Goal: Information Seeking & Learning: Learn about a topic

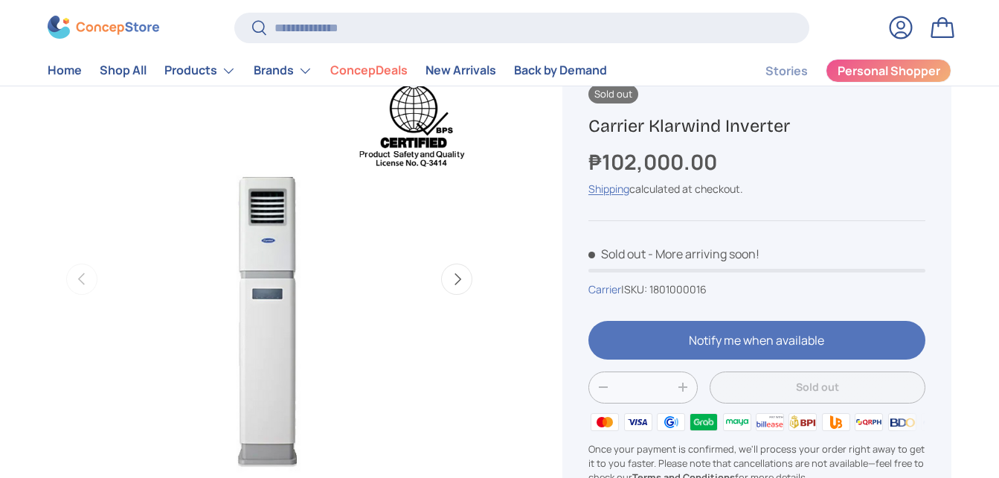
click at [456, 280] on button "Next" at bounding box center [456, 278] width 31 height 31
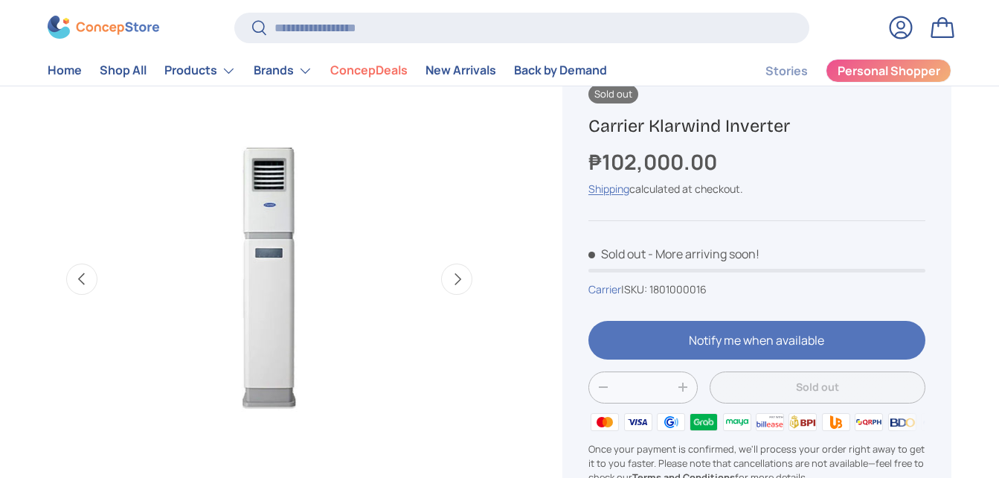
click at [462, 281] on button "Next" at bounding box center [456, 278] width 31 height 31
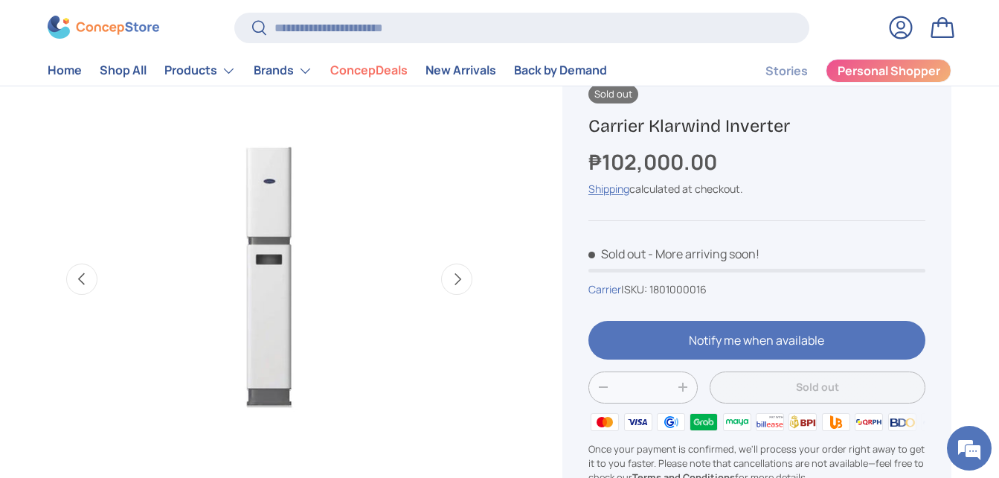
click at [462, 281] on button "Next" at bounding box center [456, 278] width 31 height 31
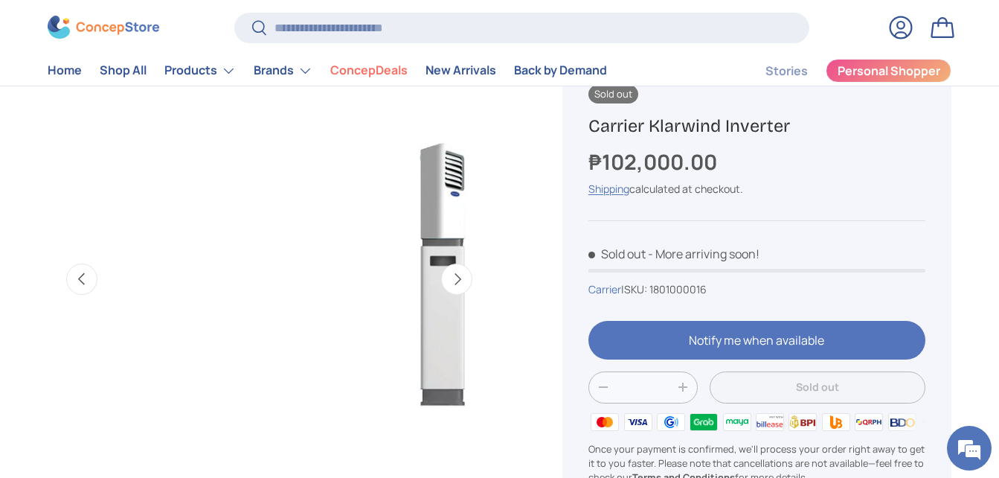
scroll to position [0, 1353]
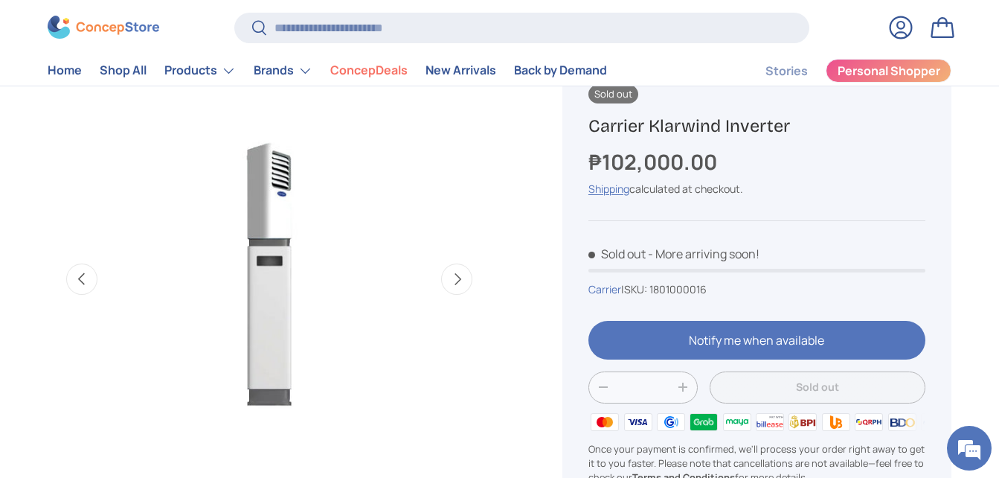
click at [80, 277] on button "Previous" at bounding box center [81, 278] width 31 height 31
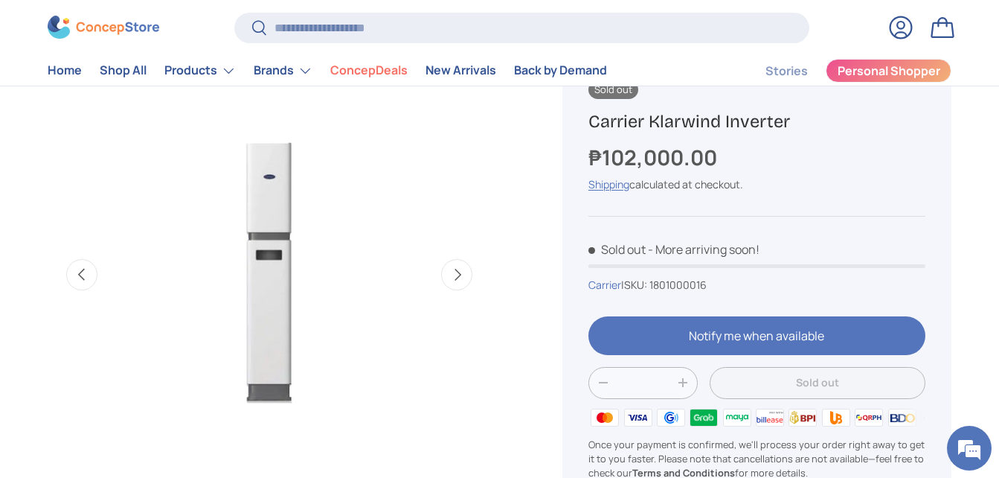
scroll to position [121, 0]
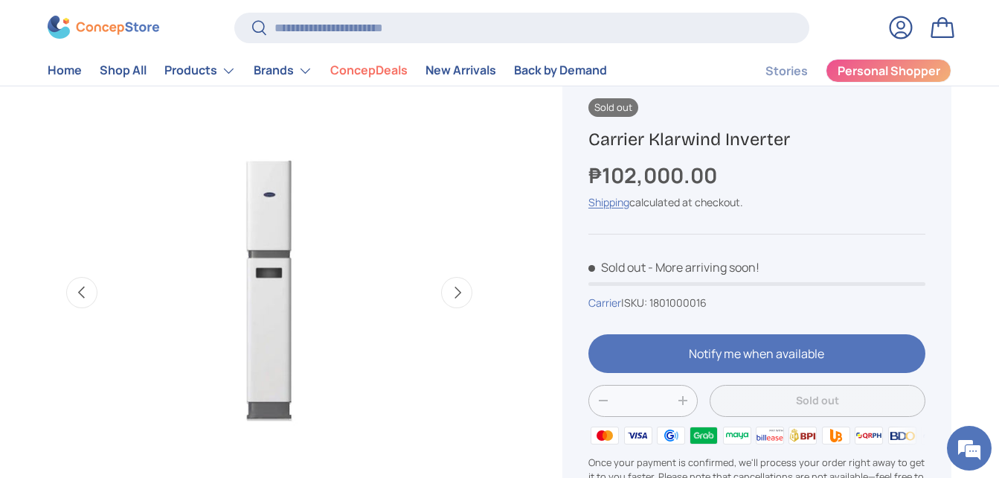
click at [455, 292] on button "Next" at bounding box center [456, 292] width 31 height 31
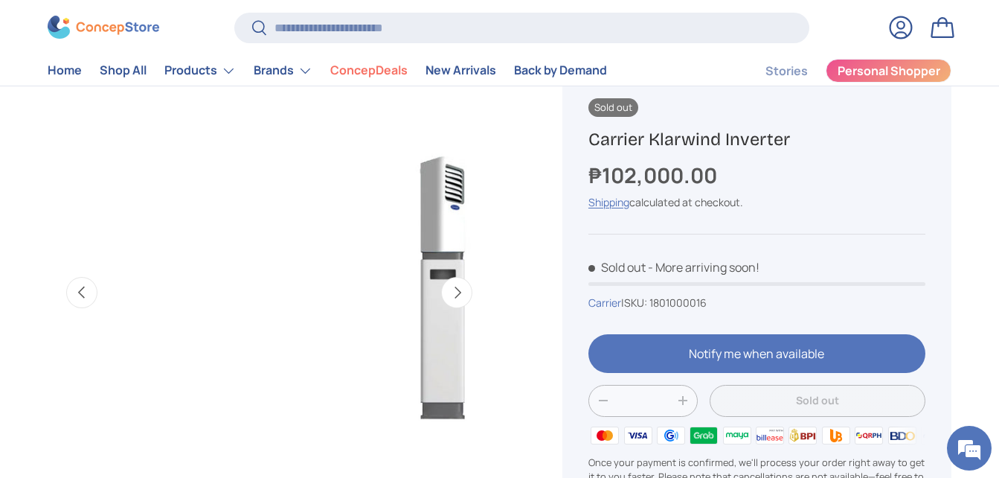
scroll to position [0, 1353]
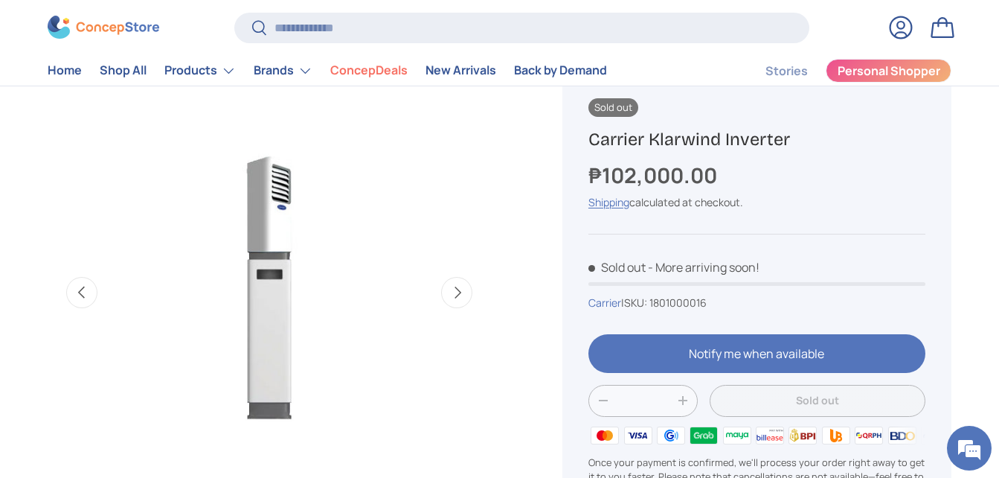
click at [80, 295] on button "Previous" at bounding box center [81, 292] width 31 height 31
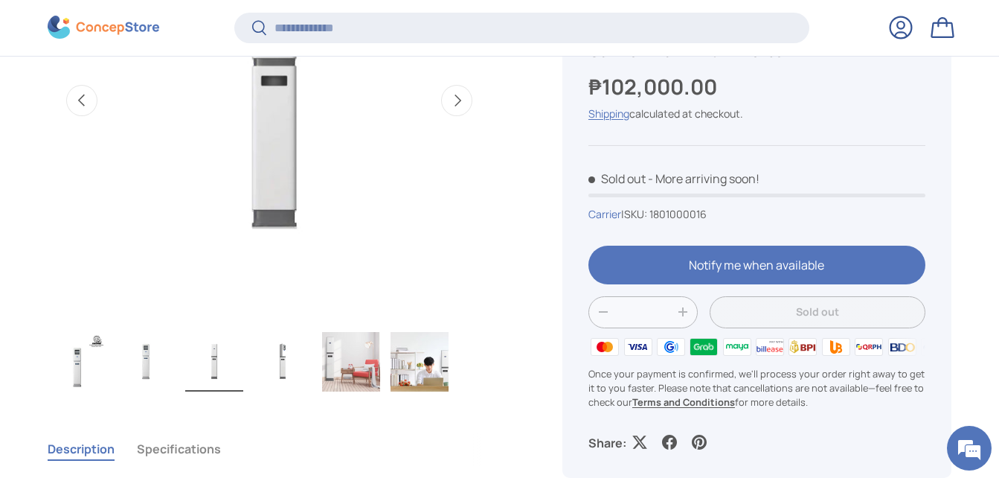
scroll to position [310, 0]
click at [135, 366] on img "Gallery Viewer" at bounding box center [146, 361] width 58 height 60
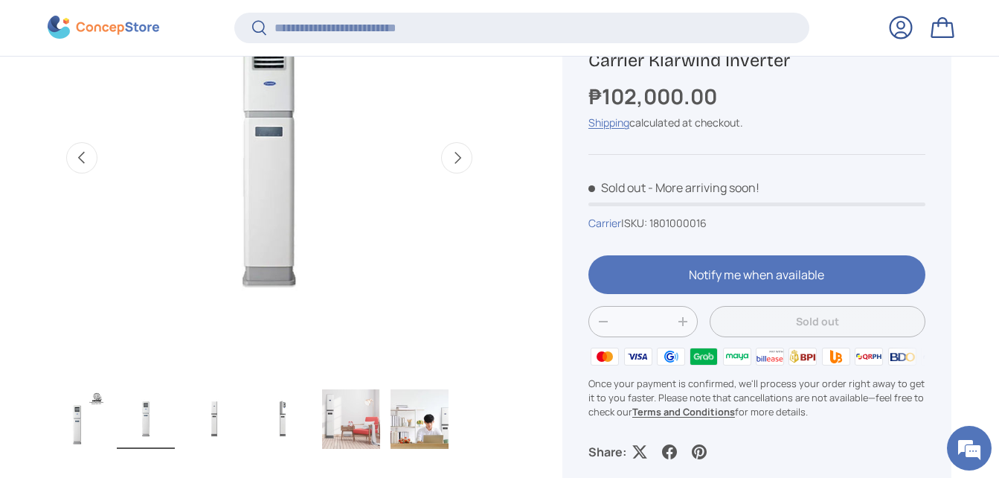
scroll to position [253, 0]
click at [64, 430] on img "Gallery Viewer" at bounding box center [77, 418] width 58 height 60
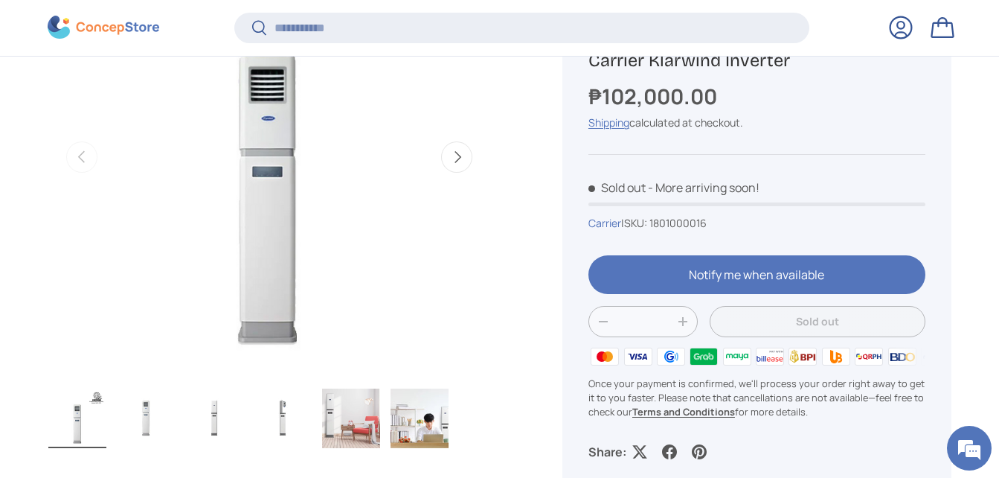
click at [222, 421] on img "Gallery Viewer" at bounding box center [214, 418] width 58 height 60
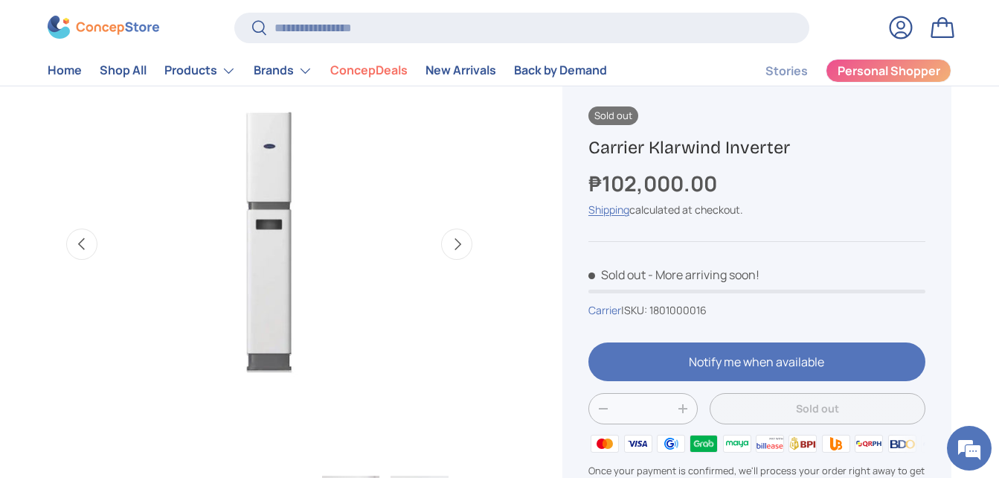
scroll to position [166, 0]
click at [272, 174] on img "Gallery Viewer" at bounding box center [270, 247] width 444 height 444
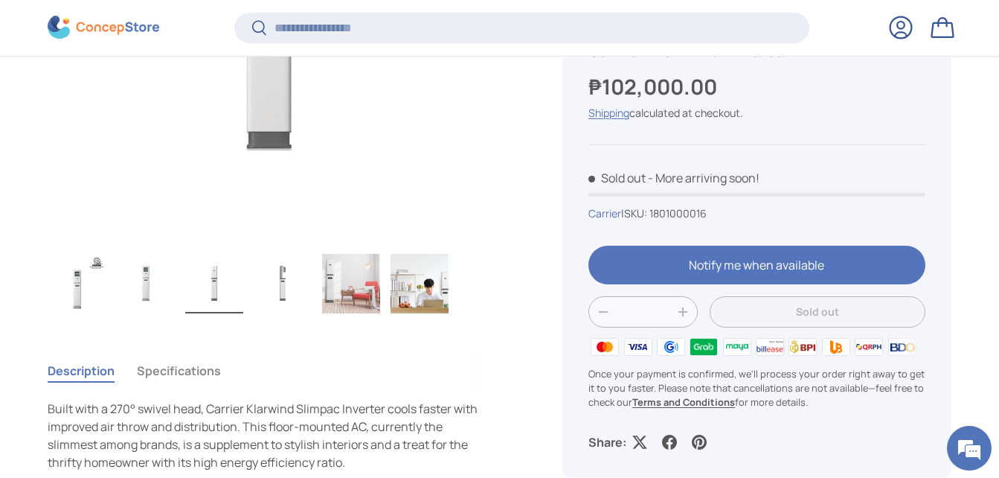
scroll to position [388, 0]
click at [292, 287] on img "Gallery Viewer" at bounding box center [283, 283] width 58 height 60
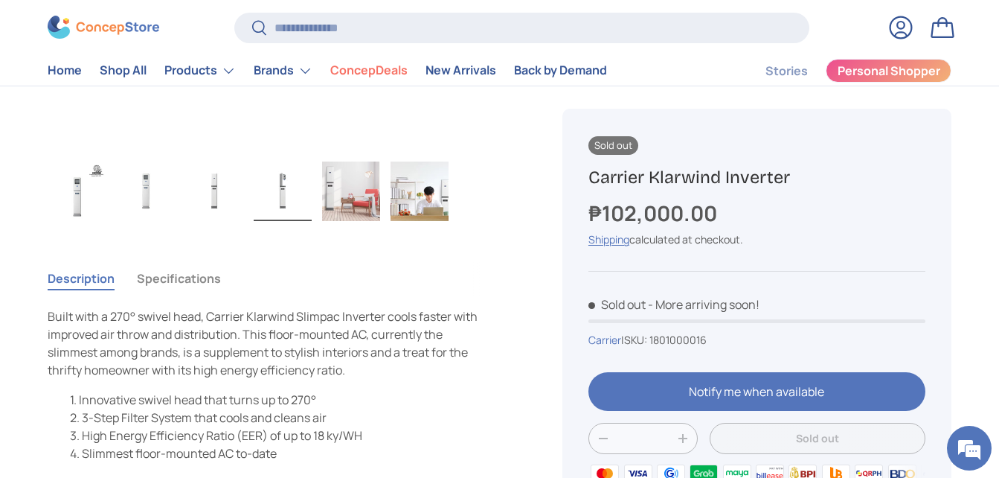
scroll to position [464, 0]
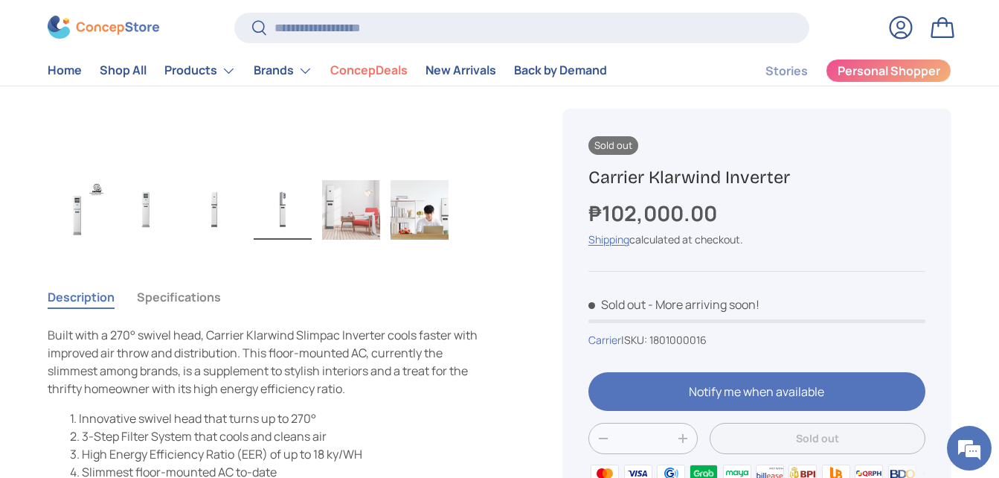
click at [183, 295] on button "Specifications" at bounding box center [179, 297] width 84 height 34
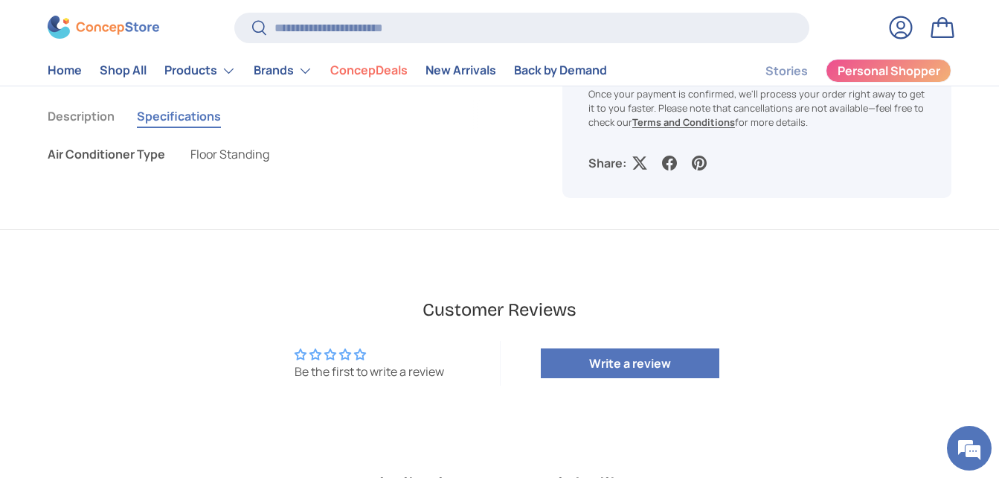
scroll to position [646, 0]
click at [230, 159] on span "Floor Standing" at bounding box center [230, 153] width 79 height 16
click at [231, 149] on span "Floor Standing" at bounding box center [230, 153] width 79 height 16
click at [81, 121] on button "Description" at bounding box center [81, 115] width 67 height 34
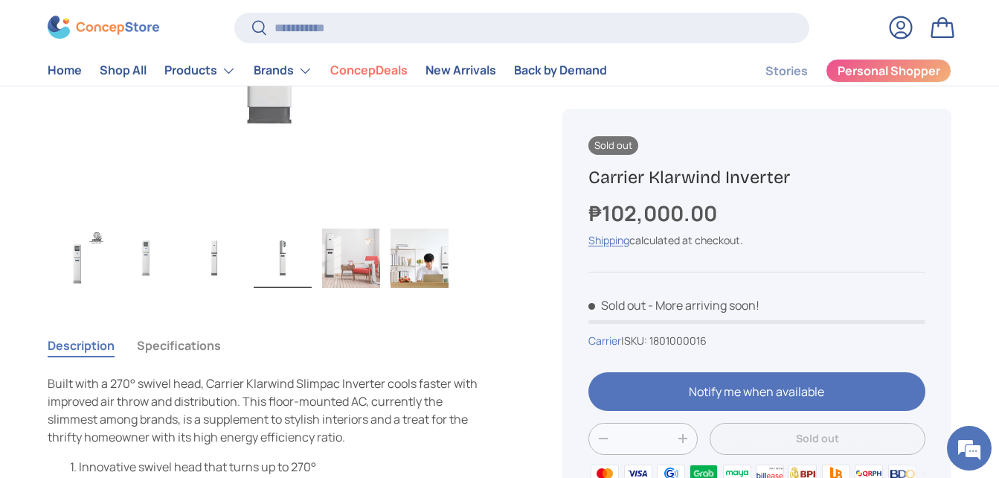
scroll to position [415, 0]
drag, startPoint x: 755, startPoint y: 169, endPoint x: 601, endPoint y: 151, distance: 155.8
click at [601, 151] on div "Sold out Carrier Klarwind Inverter ₱102,000.00 Unit price / Unavailable Shippin…" at bounding box center [757, 357] width 389 height 496
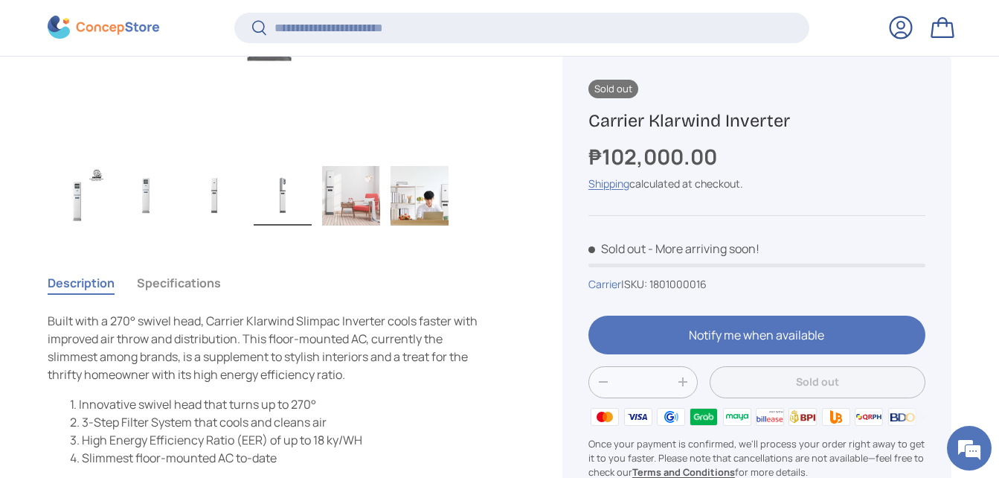
scroll to position [479, 0]
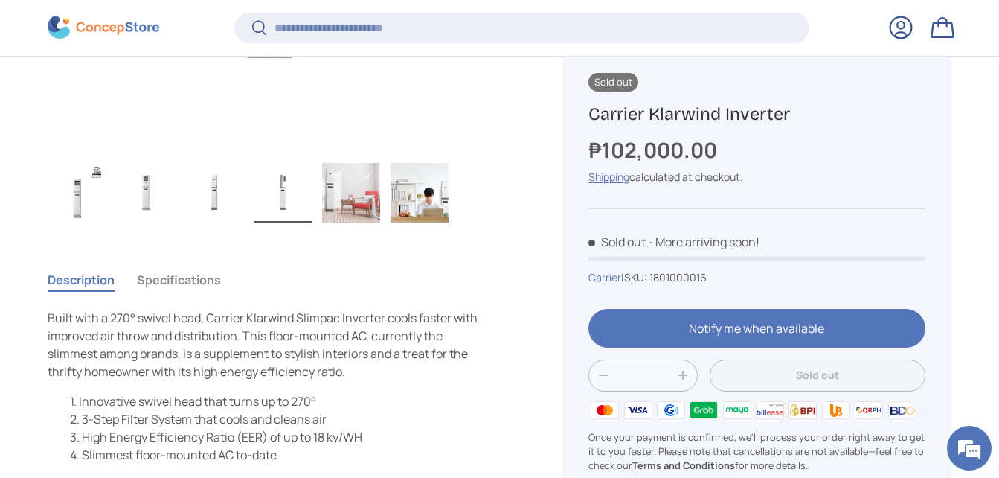
click at [190, 283] on button "Specifications" at bounding box center [179, 280] width 84 height 34
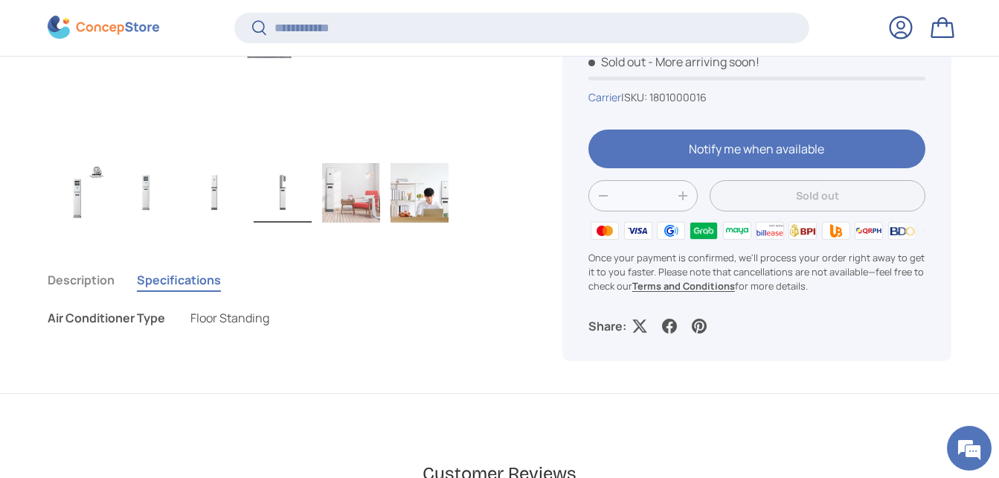
click at [74, 281] on button "Description" at bounding box center [81, 280] width 67 height 34
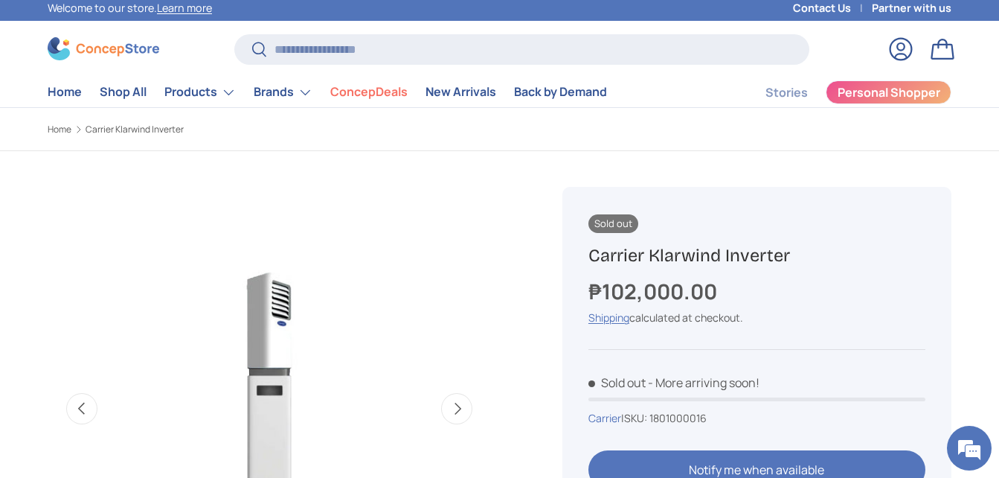
scroll to position [0, 0]
